Goal: Obtain resource: Download file/media

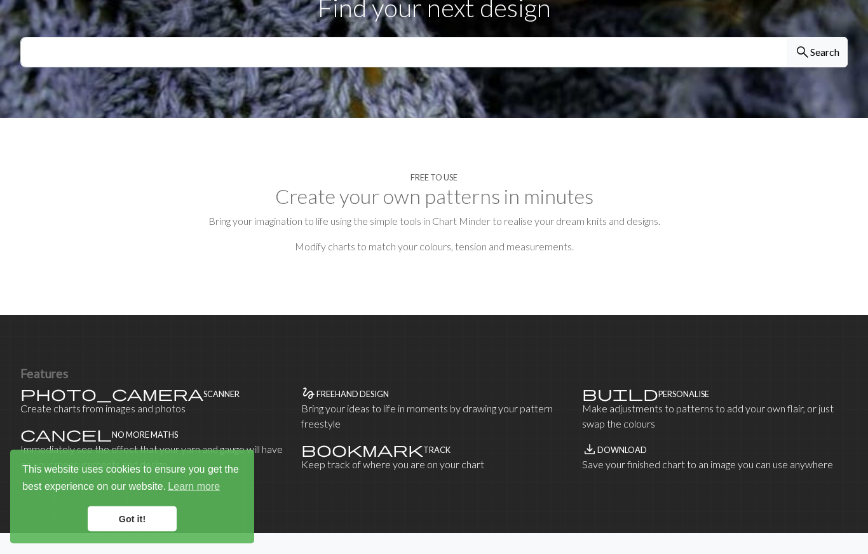
scroll to position [483, 0]
click at [137, 516] on link "Got it!" at bounding box center [132, 518] width 89 height 25
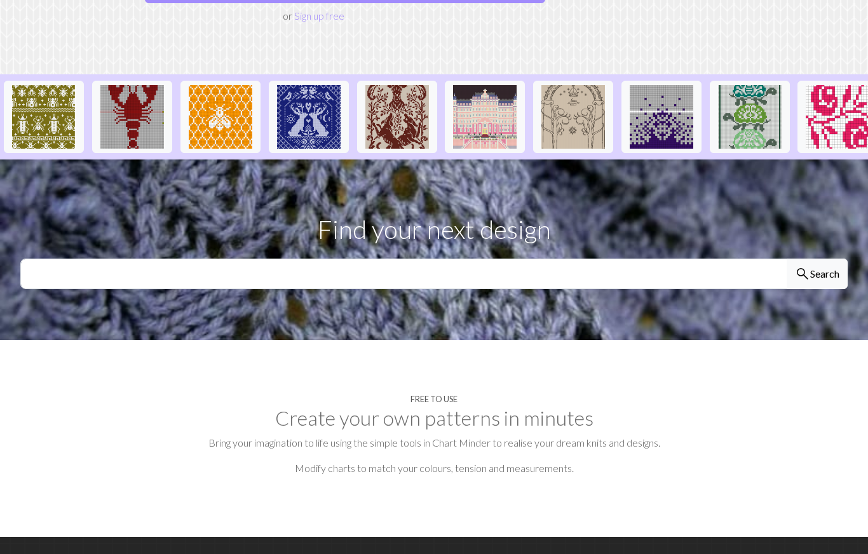
scroll to position [260, 0]
click at [576, 271] on input "text" at bounding box center [403, 274] width 767 height 30
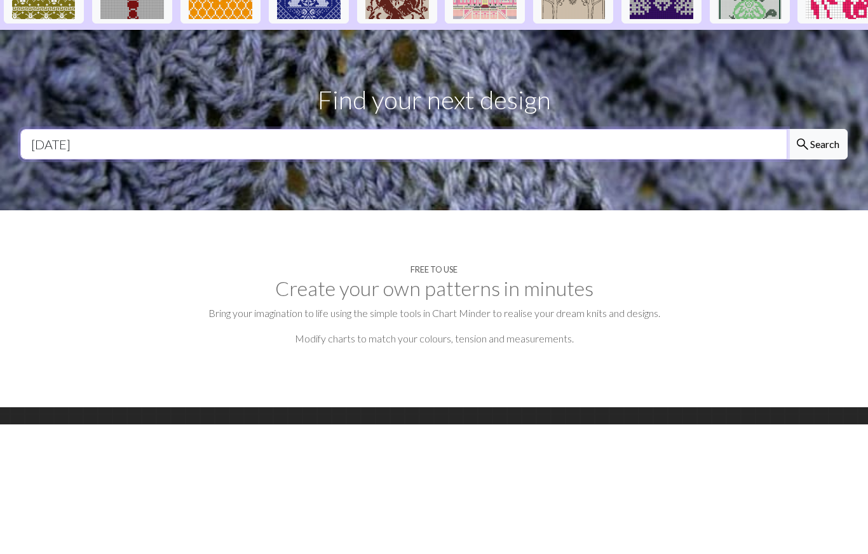
type input "Halloween"
click at [825, 259] on button "search Search" at bounding box center [817, 274] width 61 height 30
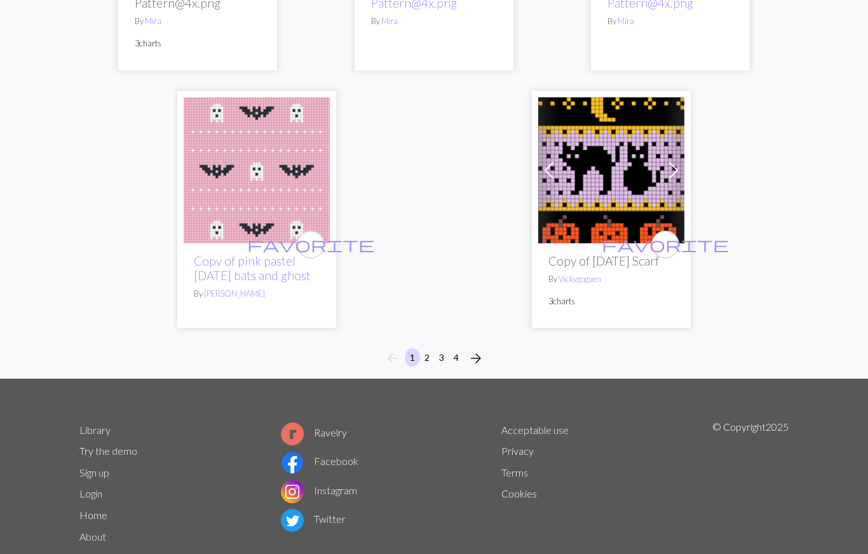
scroll to position [4370, 0]
click at [475, 367] on span "arrow_forward" at bounding box center [475, 358] width 15 height 18
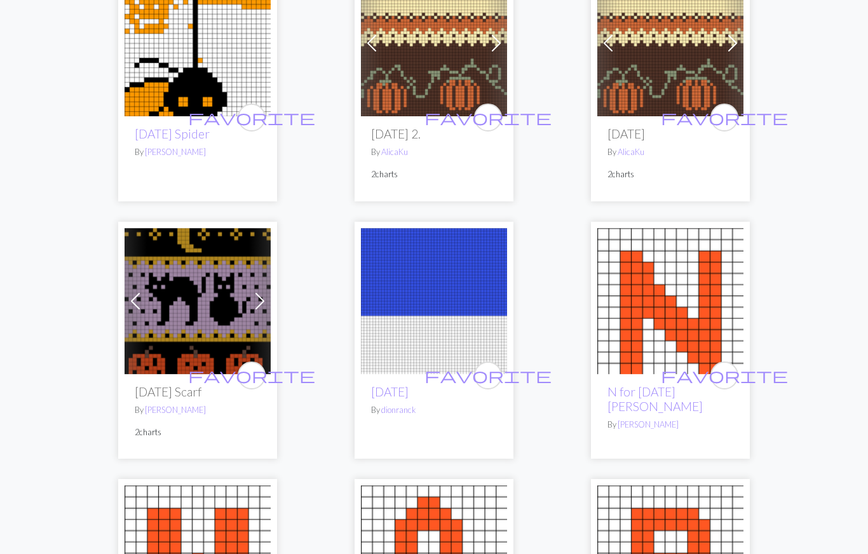
scroll to position [1774, 0]
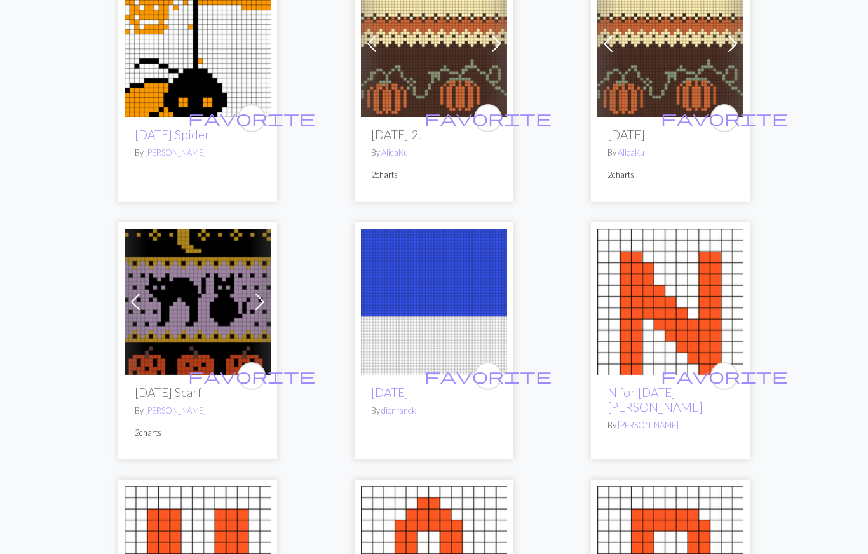
click at [201, 301] on img at bounding box center [198, 302] width 146 height 146
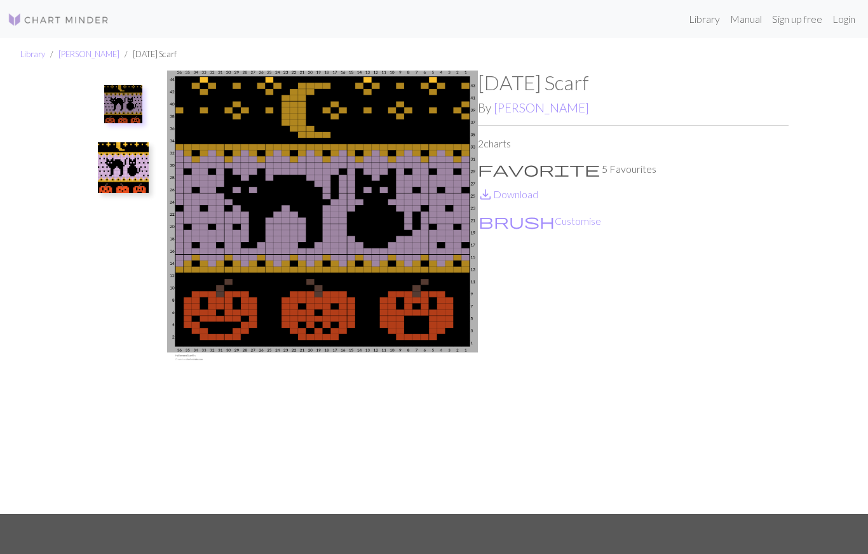
click at [426, 259] on img at bounding box center [322, 292] width 311 height 443
click at [448, 231] on img at bounding box center [322, 292] width 311 height 443
click at [430, 234] on img at bounding box center [322, 292] width 311 height 443
click at [744, 23] on link "Manual" at bounding box center [746, 18] width 42 height 25
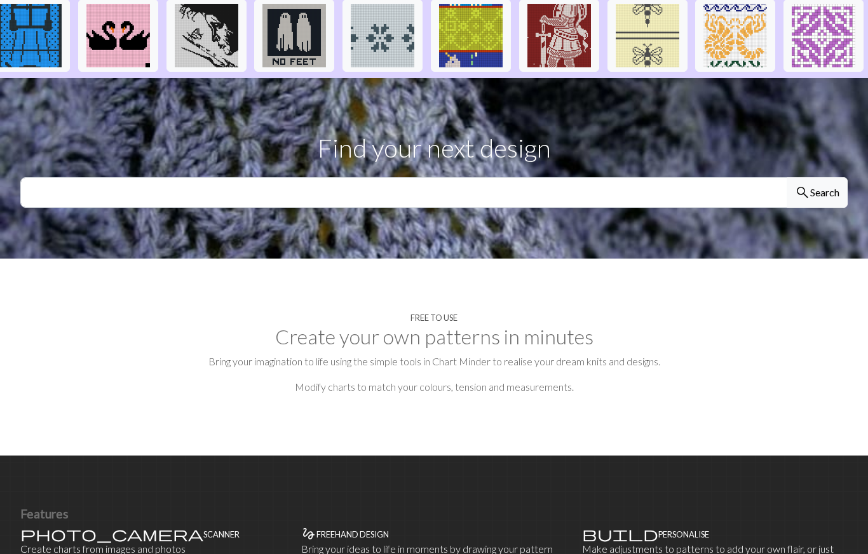
scroll to position [342, 0]
click at [690, 194] on input "text" at bounding box center [403, 192] width 767 height 30
click at [633, 191] on input "text" at bounding box center [403, 192] width 767 height 30
type input "Scary"
click at [816, 199] on button "search Search" at bounding box center [817, 192] width 61 height 30
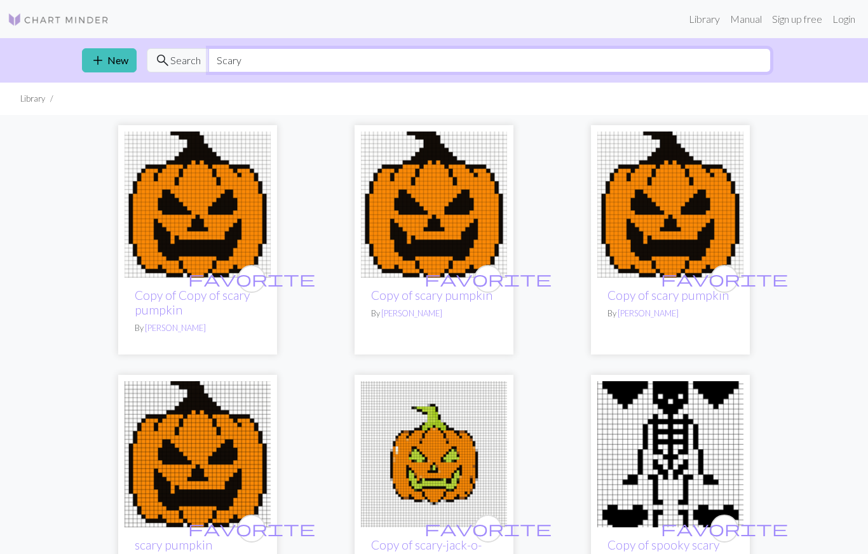
click at [628, 62] on input "Scary" at bounding box center [489, 60] width 562 height 24
click at [590, 58] on input "Scary" at bounding box center [489, 60] width 562 height 24
click at [650, 67] on input "Scary" at bounding box center [489, 60] width 562 height 24
click at [241, 57] on input "Scary" at bounding box center [489, 60] width 562 height 24
click at [268, 62] on input "Scary" at bounding box center [489, 60] width 562 height 24
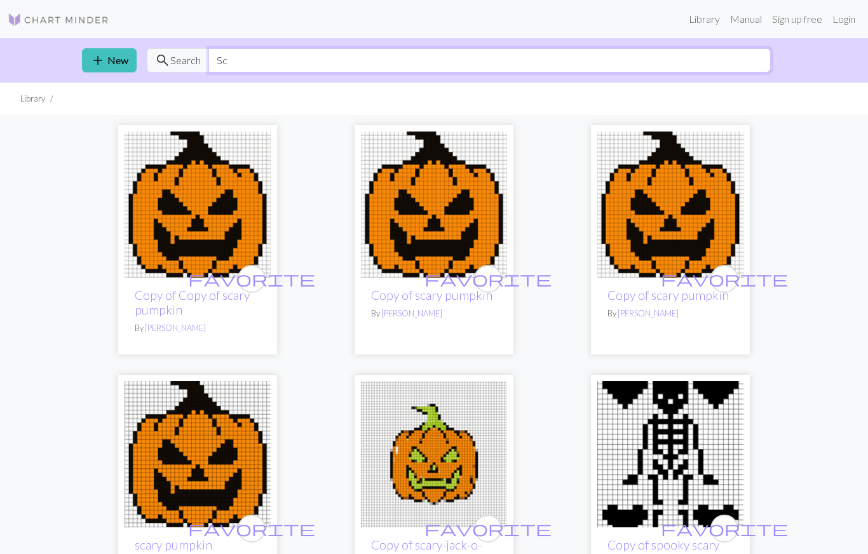
type input "S"
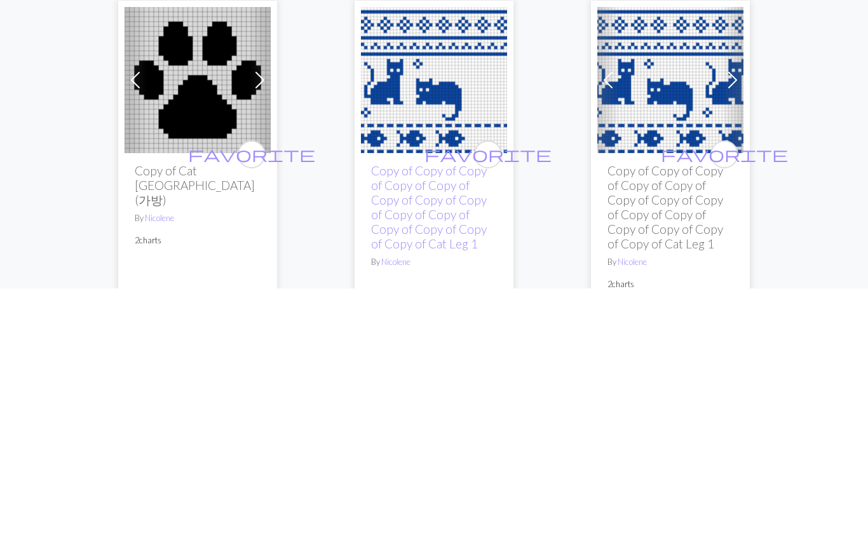
scroll to position [1529, 0]
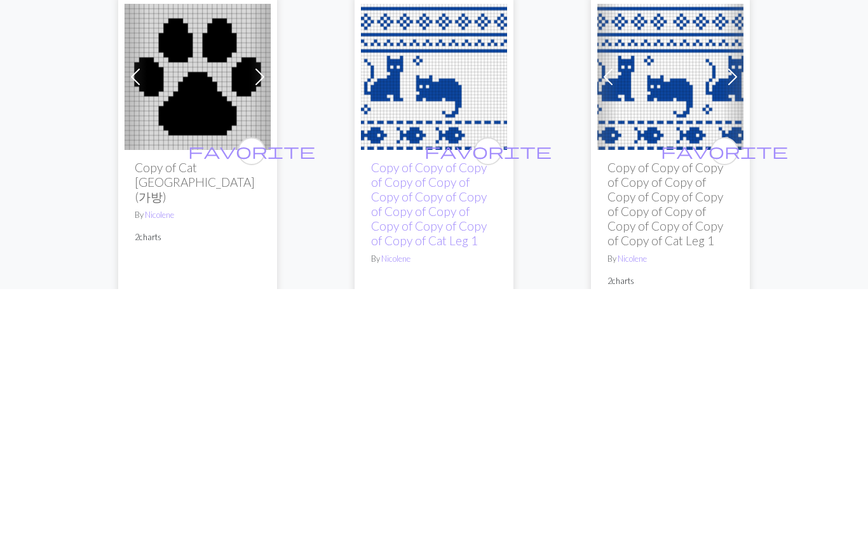
type input "Cat"
click at [698, 269] on img at bounding box center [670, 342] width 146 height 146
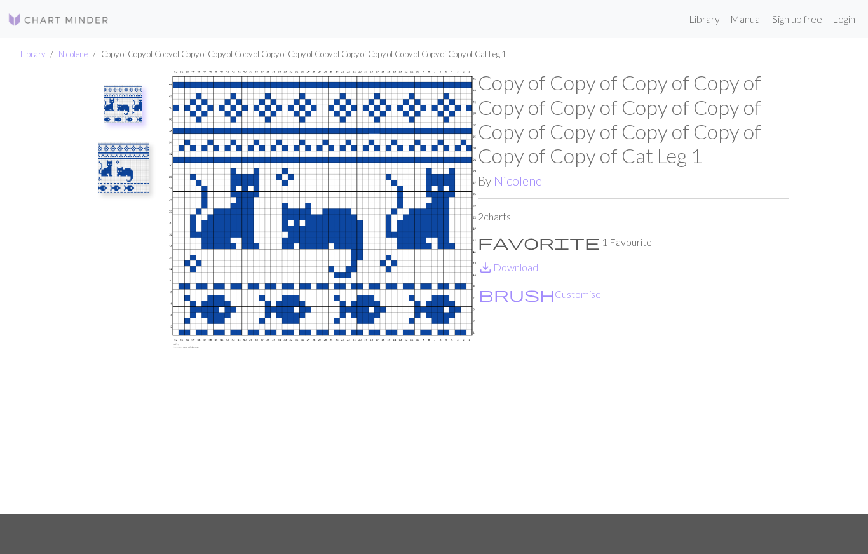
click at [524, 266] on link "save_alt Download" at bounding box center [508, 267] width 60 height 12
